Goal: Information Seeking & Learning: Learn about a topic

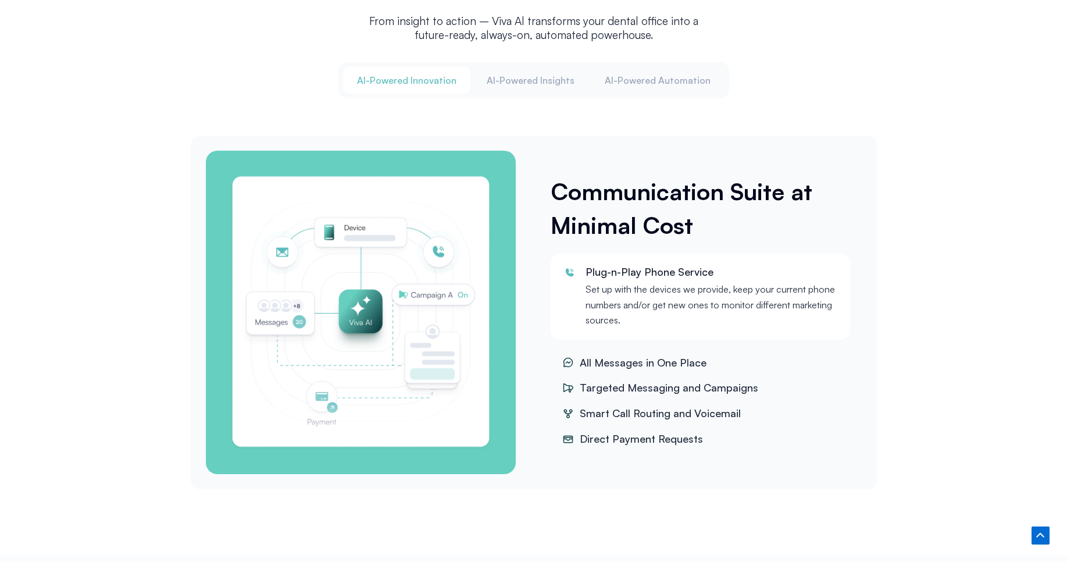
scroll to position [1483, 0]
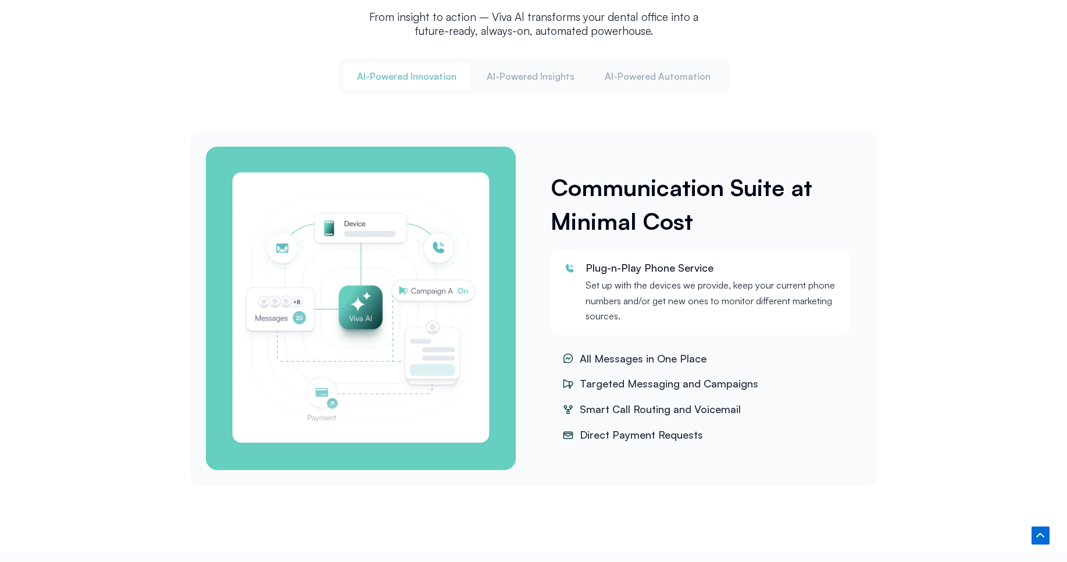
click at [385, 366] on img "Tabs. Open items with Enter or Space, close with Escape and navigate using the …" at bounding box center [361, 308] width 264 height 277
click at [633, 363] on span "All Messages in One Place" at bounding box center [642, 358] width 130 height 17
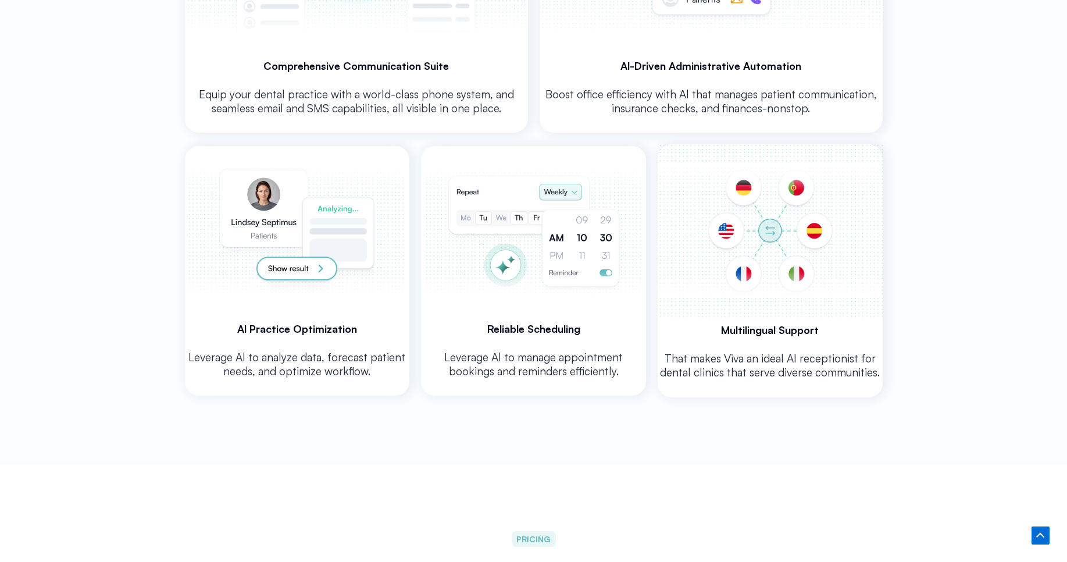
scroll to position [2457, 0]
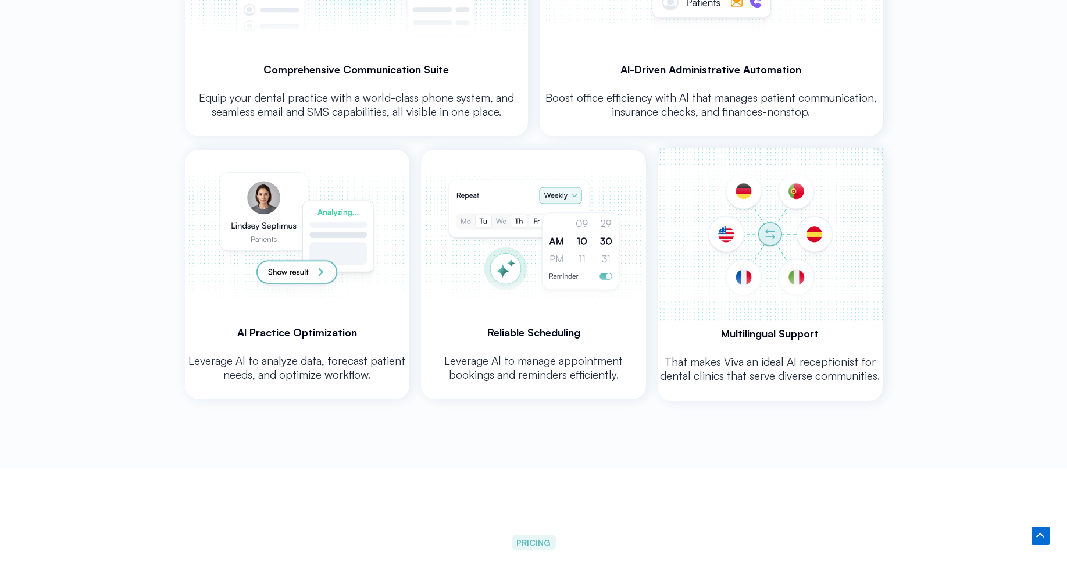
click at [705, 331] on h3 "Multilingual Support" at bounding box center [770, 333] width 225 height 14
click at [531, 345] on div "Leverage Al to manage appointment bookings and reminders efficiently." at bounding box center [533, 372] width 225 height 54
click at [331, 372] on p "Leverage Al to analyze data, forecast patient needs, and optimize workflow." at bounding box center [297, 368] width 225 height 28
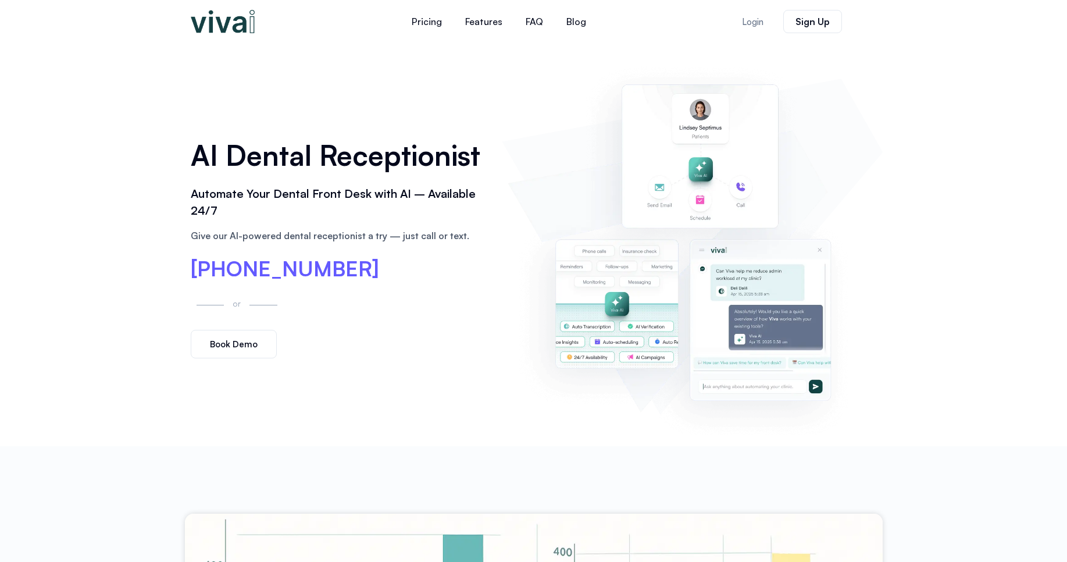
scroll to position [0, 0]
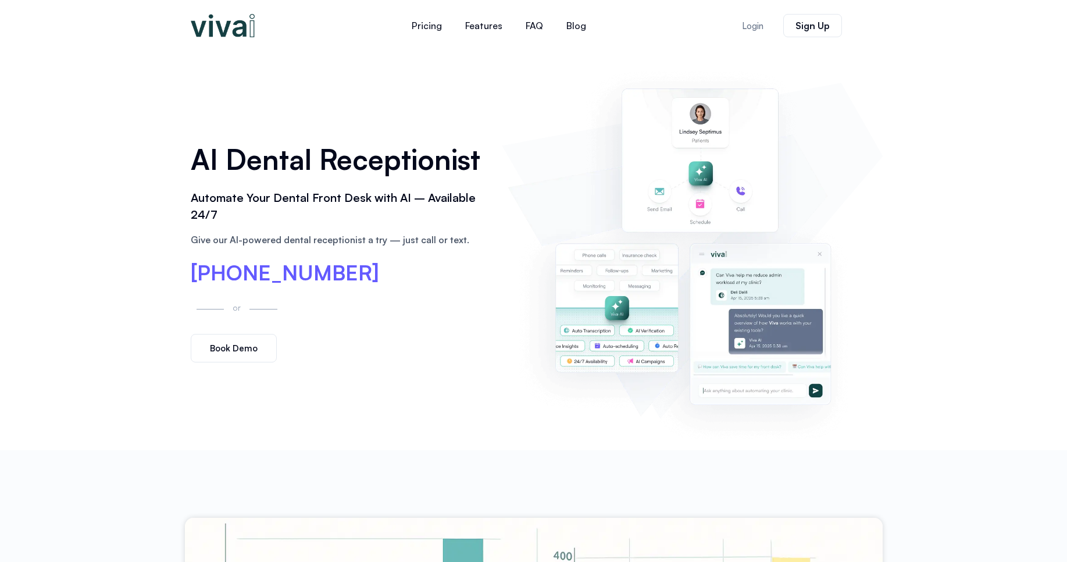
click at [239, 272] on span "[PHONE_NUMBER]" at bounding box center [285, 272] width 188 height 21
click at [282, 277] on span "[PHONE_NUMBER]" at bounding box center [285, 272] width 188 height 21
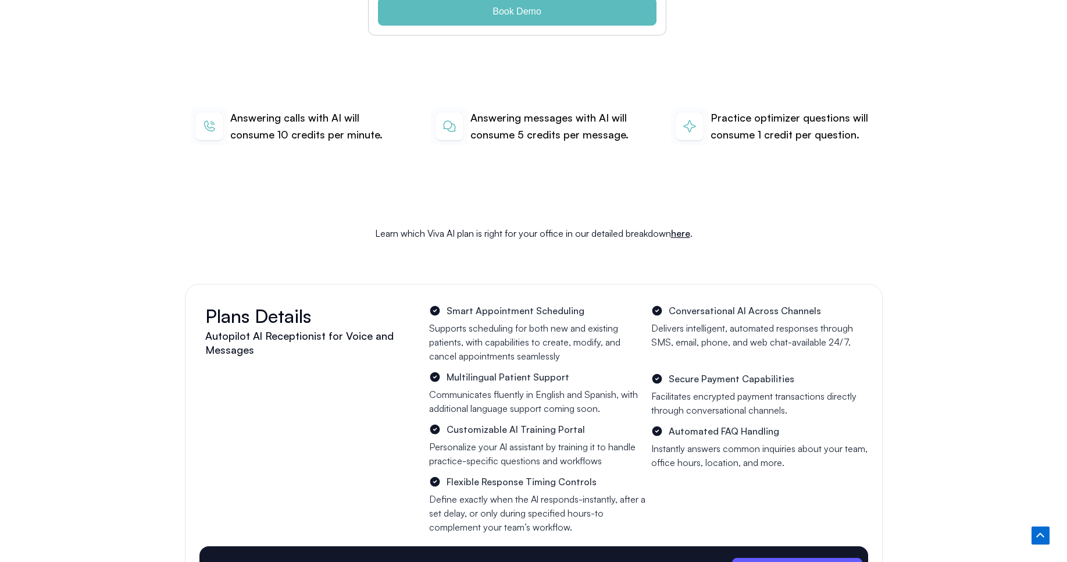
scroll to position [3990, 0]
click at [209, 113] on img at bounding box center [209, 127] width 37 height 38
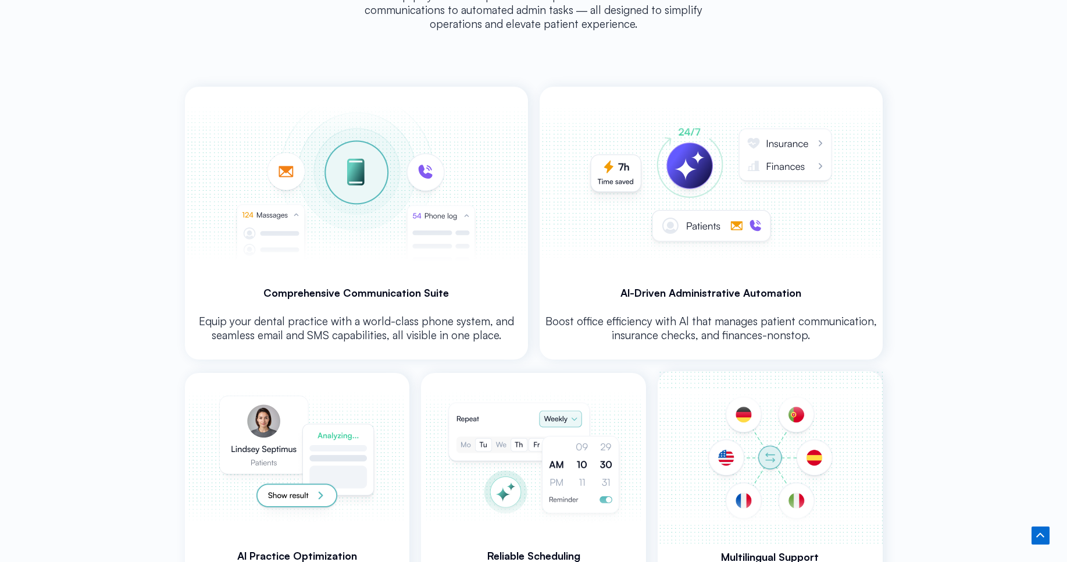
scroll to position [2203, 0]
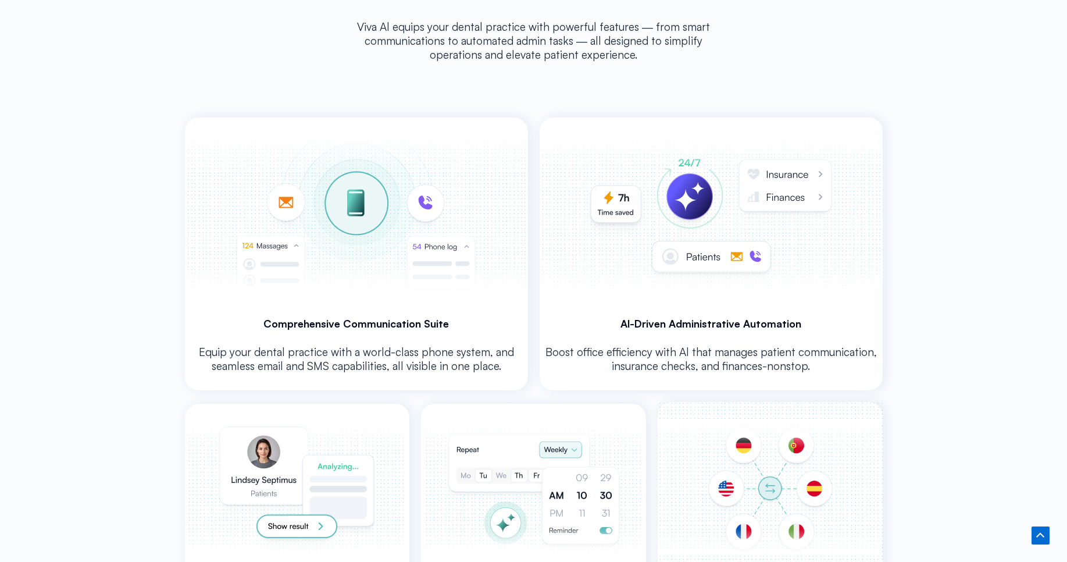
click at [683, 254] on img at bounding box center [711, 213] width 340 height 193
click at [385, 352] on p "Equip your dental practice with a world-class phone system, and seamless email …" at bounding box center [356, 359] width 343 height 28
click at [295, 516] on img at bounding box center [297, 489] width 220 height 170
click at [296, 520] on img at bounding box center [297, 489] width 220 height 170
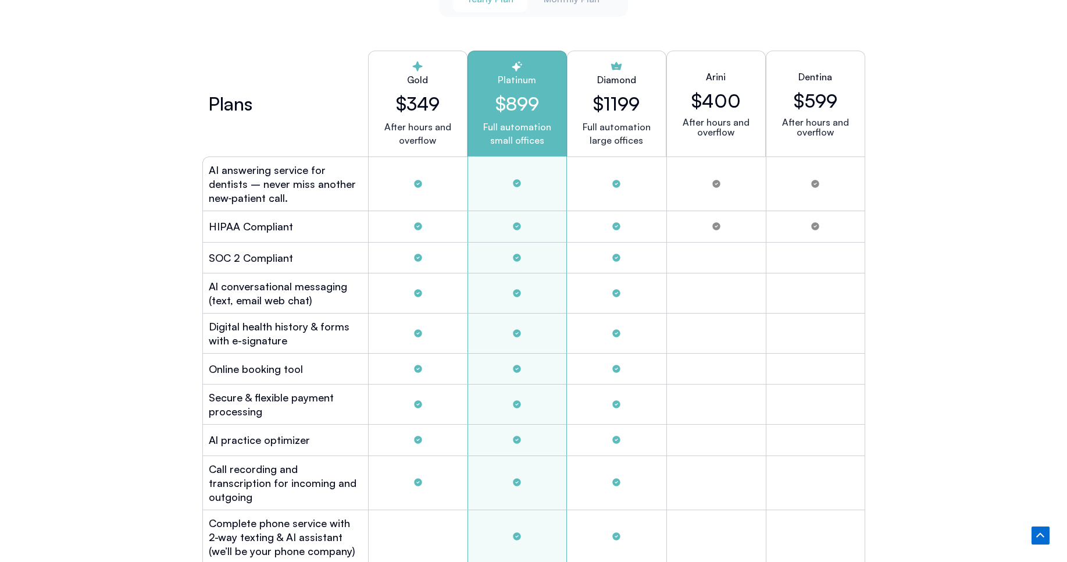
scroll to position [3172, 0]
